Goal: Understand process/instructions

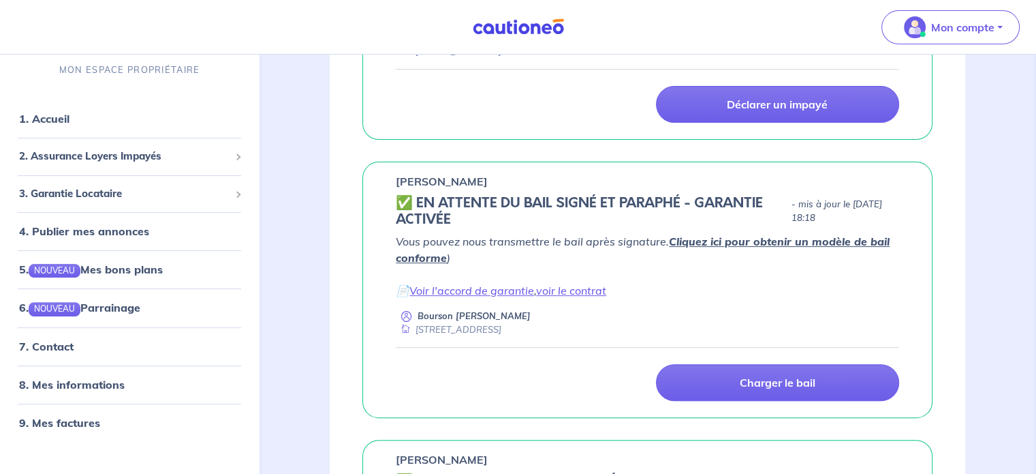
scroll to position [409, 0]
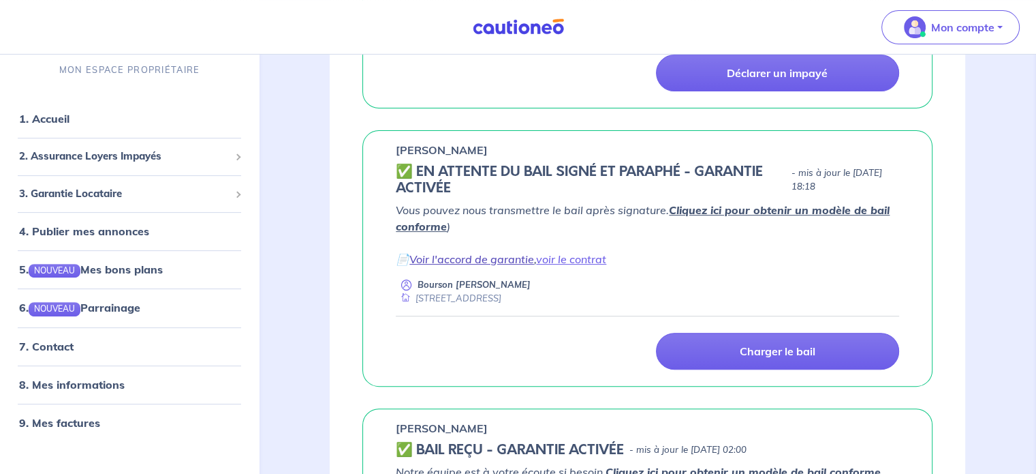
click at [509, 258] on link "Voir l'accord de garantie" at bounding box center [472, 259] width 125 height 14
click at [585, 256] on link "voir le contrat" at bounding box center [571, 259] width 70 height 14
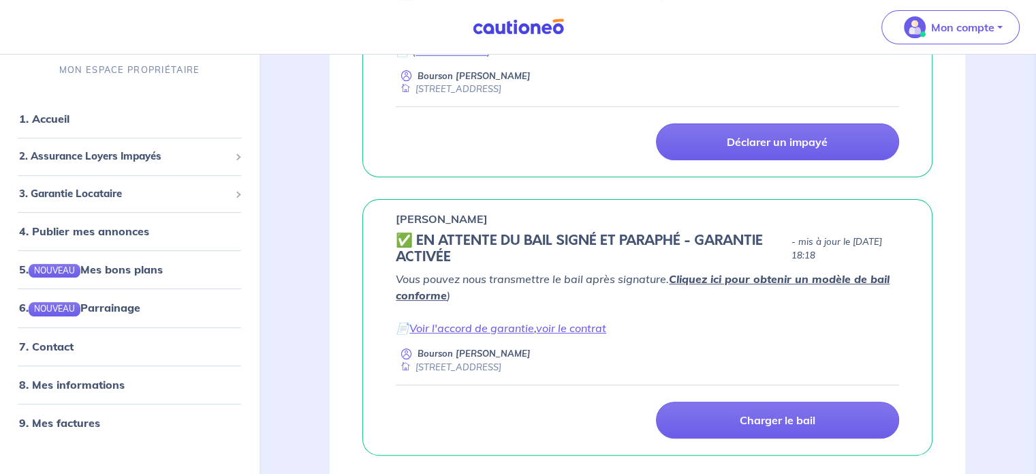
scroll to position [341, 0]
click at [478, 327] on link "Voir l'accord de garantie" at bounding box center [472, 327] width 125 height 14
